Goal: Task Accomplishment & Management: Complete application form

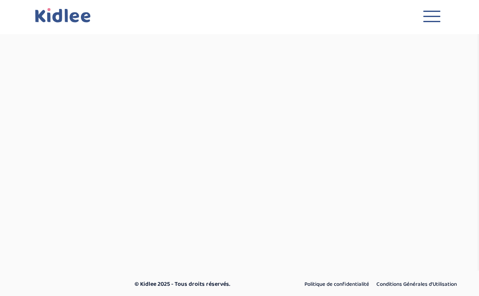
select select "mars 2025"
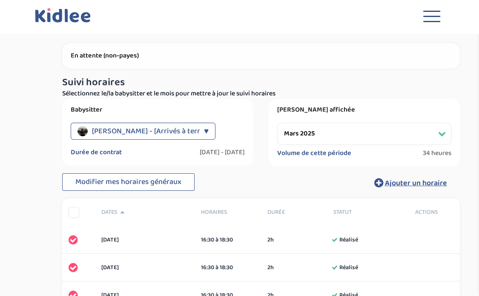
click at [435, 16] on span "button" at bounding box center [431, 16] width 17 height 1
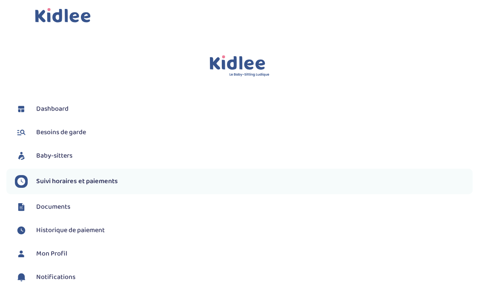
click at [54, 149] on link "Baby-sitters" at bounding box center [243, 155] width 457 height 13
click at [57, 157] on span "Baby-sitters" at bounding box center [54, 156] width 36 height 10
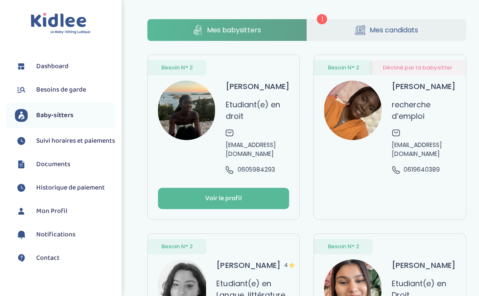
click at [68, 117] on span "Baby-sitters" at bounding box center [54, 115] width 37 height 10
click at [401, 32] on span "Mes candidats" at bounding box center [393, 30] width 48 height 11
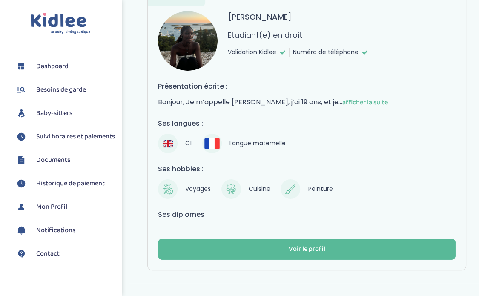
scroll to position [97, 0]
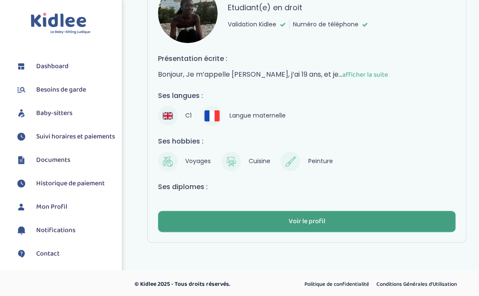
click at [306, 222] on div "Voir le profil" at bounding box center [306, 222] width 37 height 10
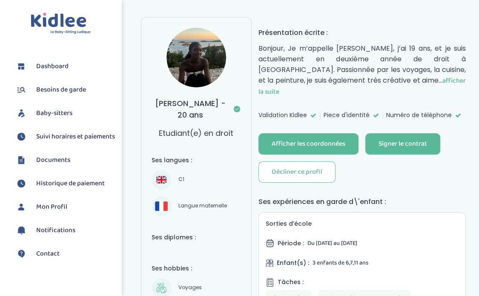
scroll to position [85, 0]
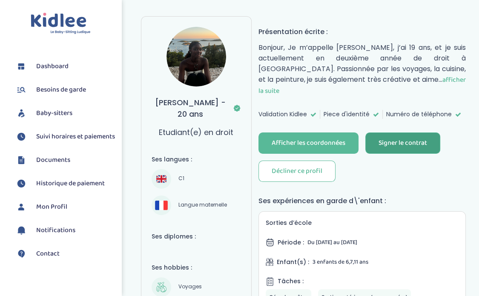
click at [396, 138] on div "Signer le contrat" at bounding box center [402, 143] width 48 height 10
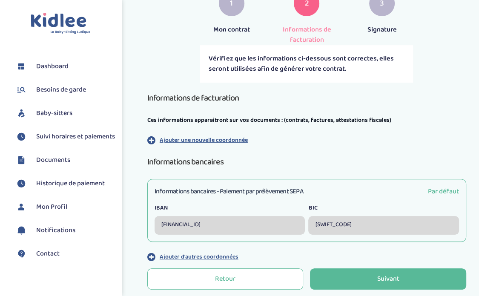
scroll to position [213, 0]
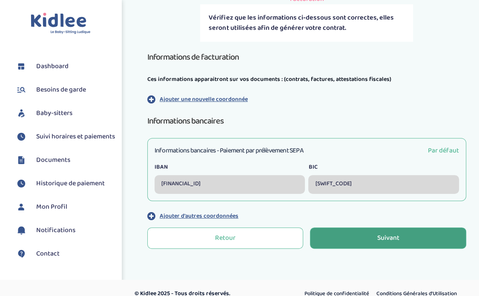
click at [350, 232] on button "Suivant" at bounding box center [388, 237] width 156 height 21
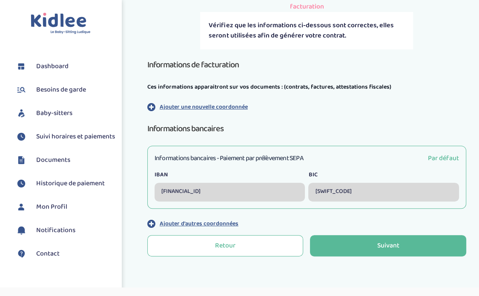
scroll to position [213, 0]
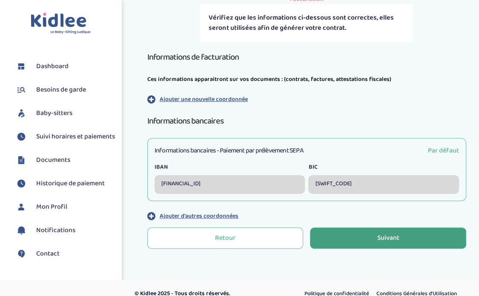
click at [346, 234] on button "Suivant" at bounding box center [388, 237] width 156 height 21
click at [353, 237] on button "Suivant" at bounding box center [388, 237] width 156 height 21
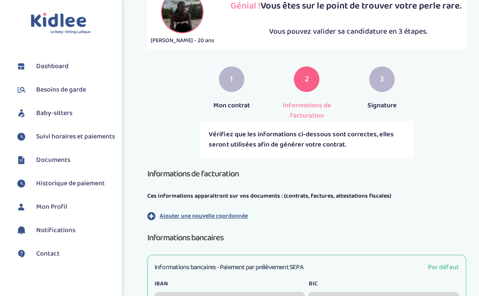
scroll to position [224, 0]
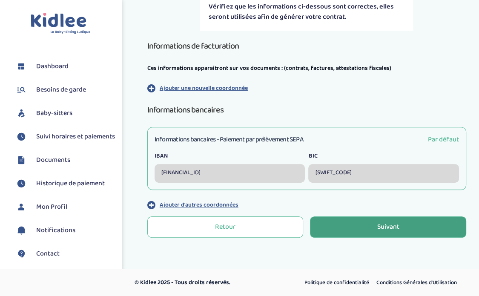
click at [382, 222] on div "Suivant" at bounding box center [388, 227] width 22 height 10
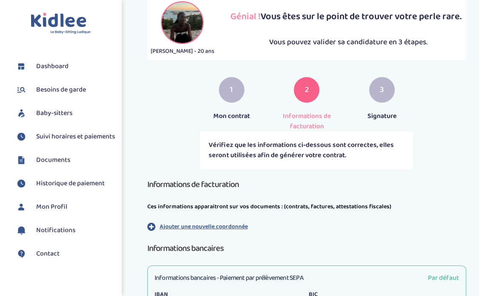
scroll to position [224, 0]
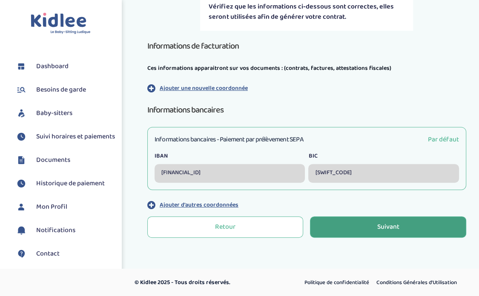
click at [355, 222] on button "Suivant" at bounding box center [388, 226] width 156 height 21
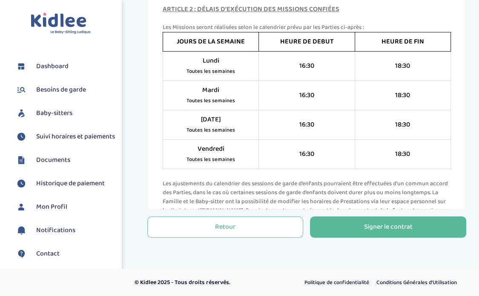
scroll to position [689, 0]
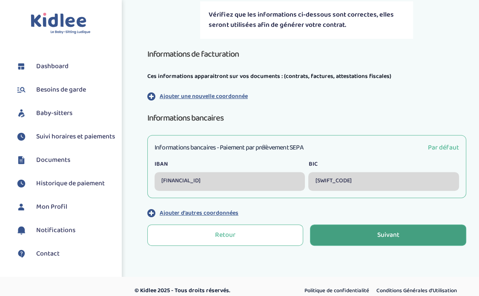
click at [349, 231] on button "Suivant" at bounding box center [388, 234] width 156 height 21
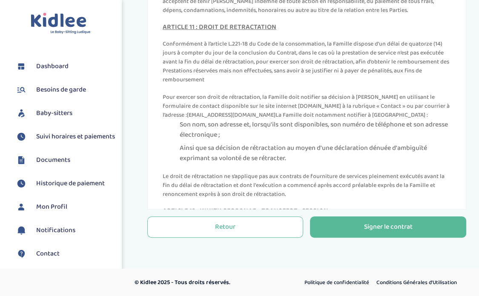
scroll to position [2864, 0]
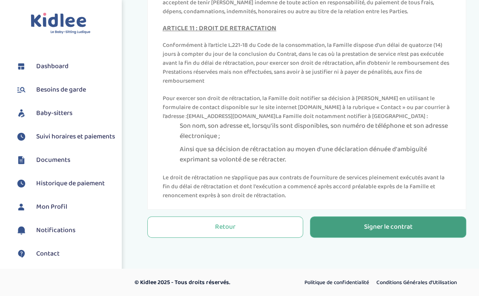
click at [356, 222] on button "Signer le contrat" at bounding box center [388, 226] width 156 height 21
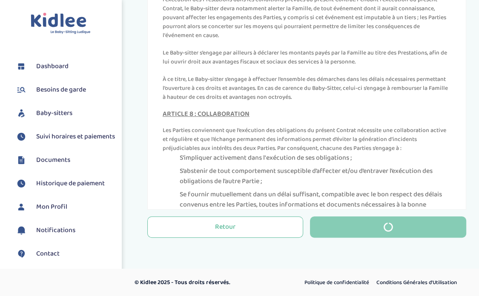
scroll to position [2212, 0]
